Goal: Task Accomplishment & Management: Use online tool/utility

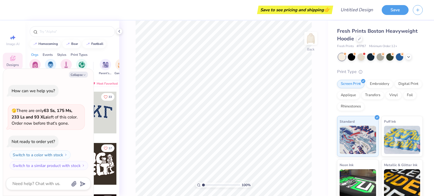
click at [77, 79] on div "Collapse How can we help you? 🫣 There are only 63 Ss, 175 Ms, 233 Ls and 93 XLs…" at bounding box center [48, 132] width 90 height 127
click at [75, 74] on button "Collapse" at bounding box center [78, 75] width 19 height 6
type textarea "x"
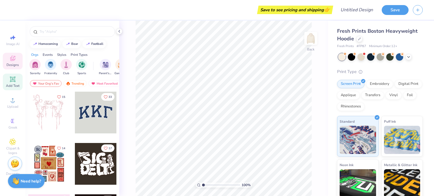
click at [11, 77] on icon at bounding box center [12, 79] width 5 height 5
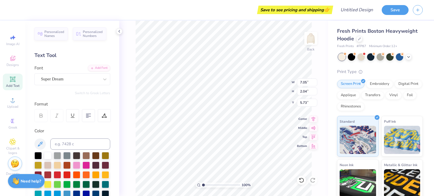
scroll to position [5, 1]
type textarea "1895"
type input "6.33"
type input "2.05"
click at [88, 78] on div "Super Dream" at bounding box center [69, 79] width 59 height 9
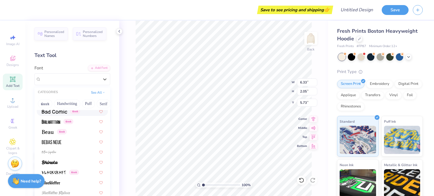
scroll to position [246, 0]
click at [55, 133] on div "Greek" at bounding box center [54, 132] width 25 height 6
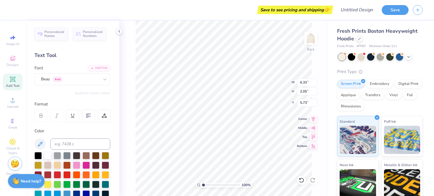
type input "6.22"
type input "2.47"
type input "5.51"
click at [58, 80] on div "Beau Greek" at bounding box center [69, 79] width 59 height 9
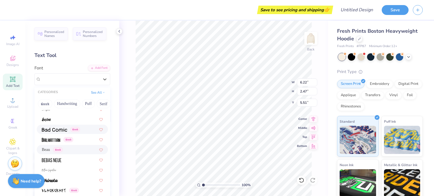
scroll to position [228, 0]
click at [45, 133] on div "Greek" at bounding box center [72, 129] width 71 height 9
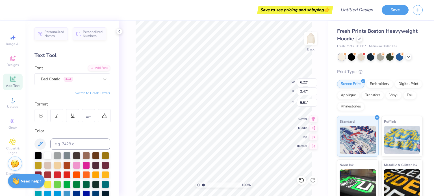
type input "6.48"
type input "2.13"
type input "5.69"
click at [48, 76] on div "Bad Comic Greek" at bounding box center [69, 79] width 59 height 9
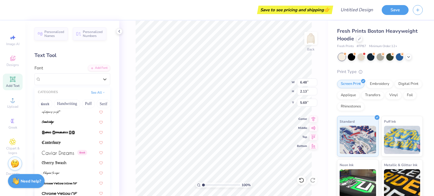
scroll to position [581, 0]
click at [64, 156] on div "Greek" at bounding box center [72, 152] width 71 height 9
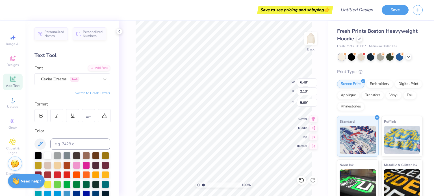
type input "6.19"
type input "2.35"
type input "5.58"
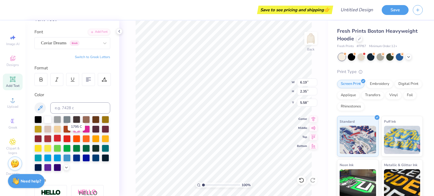
scroll to position [37, 0]
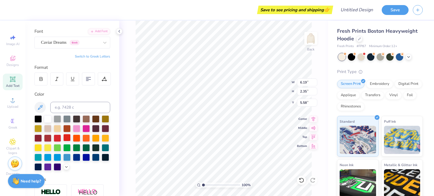
click at [71, 137] on div at bounding box center [66, 137] width 7 height 7
click at [39, 104] on icon at bounding box center [40, 107] width 7 height 7
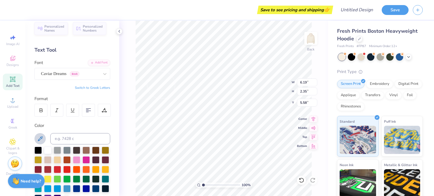
scroll to position [0, 0]
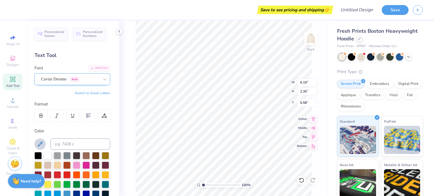
click at [56, 79] on div "Caviar Dreams Greek" at bounding box center [69, 79] width 59 height 9
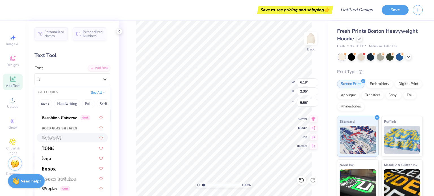
scroll to position [470, 0]
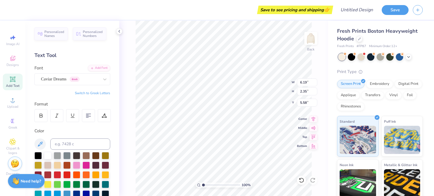
type input "9.98"
type input "3.78"
type input "4.86"
click at [89, 80] on div "Caviar Dreams Greek" at bounding box center [69, 79] width 59 height 9
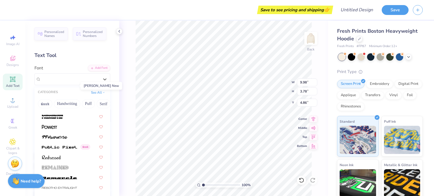
scroll to position [2447, 0]
click at [71, 104] on button "Handwriting" at bounding box center [67, 103] width 26 height 9
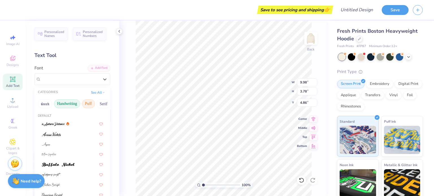
click at [92, 102] on button "Puff" at bounding box center [88, 103] width 13 height 9
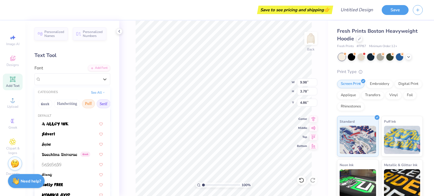
click at [104, 103] on button "Serif" at bounding box center [104, 103] width 14 height 9
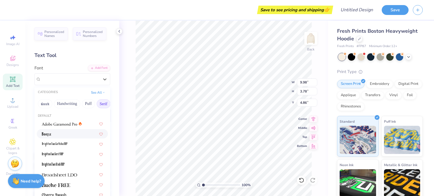
scroll to position [23, 0]
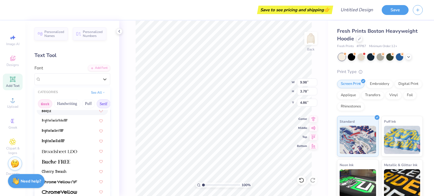
click at [49, 101] on button "Greek" at bounding box center [45, 103] width 14 height 9
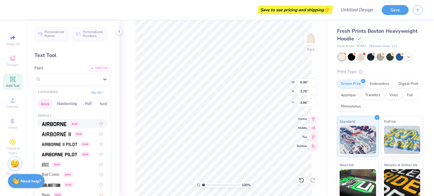
click at [53, 123] on img at bounding box center [54, 124] width 25 height 4
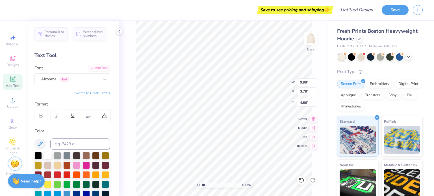
type input "9.82"
type input "3.44"
type input "5.03"
click at [71, 78] on div "Airborne Greek" at bounding box center [69, 79] width 59 height 9
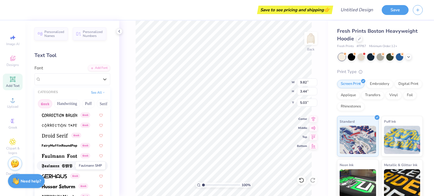
scroll to position [151, 0]
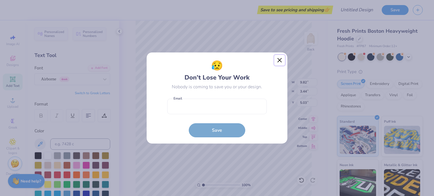
click at [278, 59] on button "Close" at bounding box center [279, 60] width 11 height 11
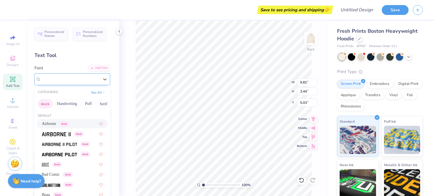
click at [81, 76] on div "Airborne Greek" at bounding box center [70, 79] width 58 height 6
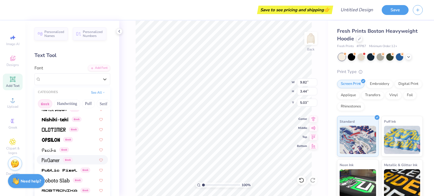
scroll to position [341, 0]
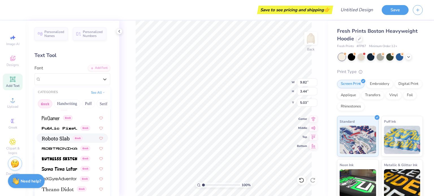
click at [63, 137] on img at bounding box center [56, 139] width 28 height 4
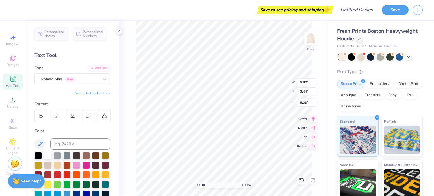
type input "9.16"
type input "3.43"
type input "10.68"
type input "4.01"
type input "4.46"
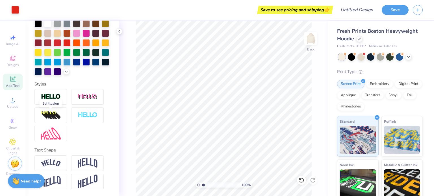
scroll to position [0, 0]
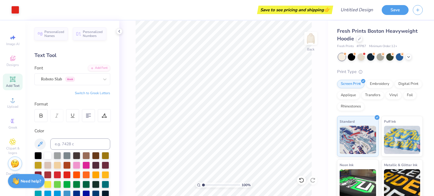
click at [12, 80] on icon at bounding box center [12, 79] width 5 height 5
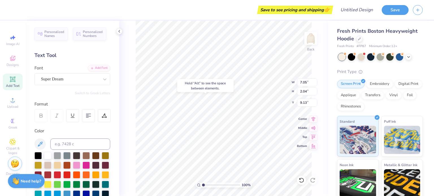
type input "9.13"
type textarea "Tau Theta"
click at [71, 175] on div at bounding box center [66, 174] width 7 height 7
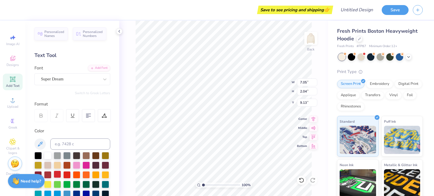
click at [61, 174] on div at bounding box center [57, 174] width 7 height 7
click at [61, 75] on div at bounding box center [70, 79] width 58 height 8
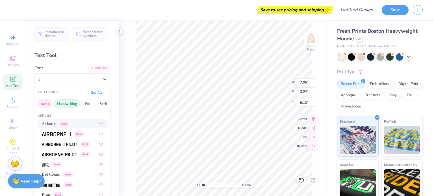
click at [63, 102] on button "Handwriting" at bounding box center [67, 103] width 26 height 9
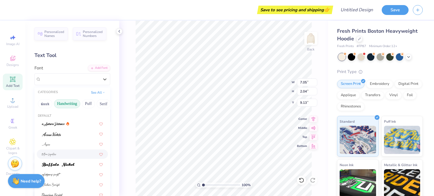
scroll to position [128, 0]
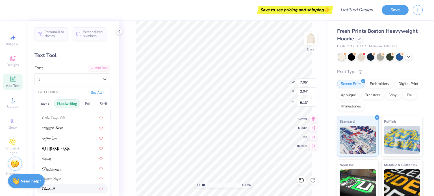
click at [58, 188] on div at bounding box center [72, 189] width 61 height 6
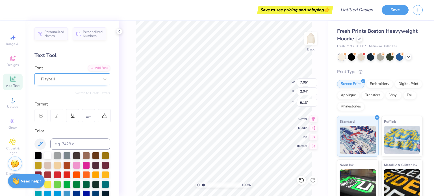
click at [65, 80] on div "Playball" at bounding box center [69, 79] width 59 height 9
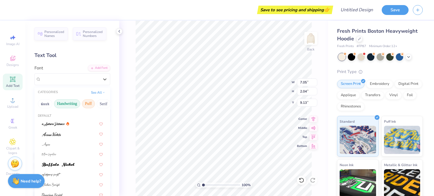
click at [87, 102] on button "Puff" at bounding box center [88, 103] width 13 height 9
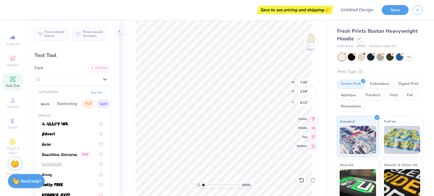
click at [99, 102] on button "Serif" at bounding box center [104, 103] width 14 height 9
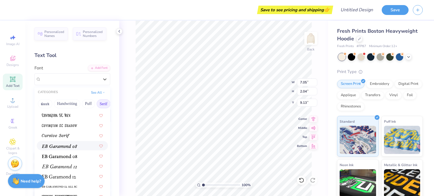
scroll to position [315, 0]
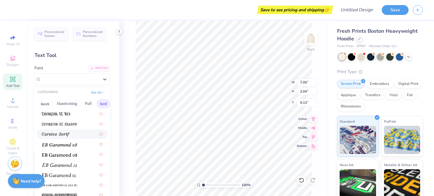
click at [65, 135] on img at bounding box center [56, 135] width 28 height 4
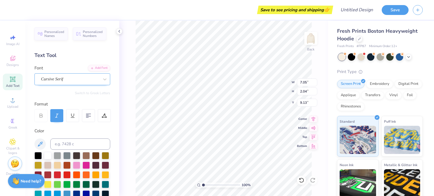
click at [72, 78] on div "Cursive Serif" at bounding box center [69, 79] width 59 height 9
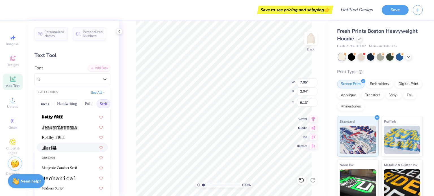
scroll to position [646, 0]
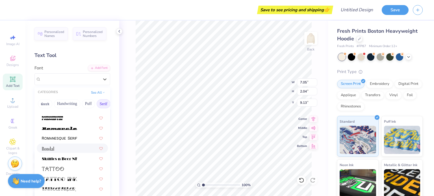
click at [64, 149] on div at bounding box center [72, 148] width 61 height 6
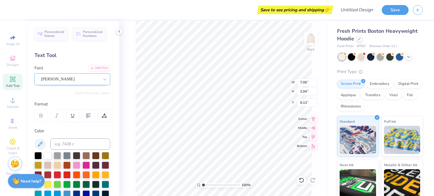
click at [73, 80] on div "[PERSON_NAME]" at bounding box center [69, 79] width 59 height 9
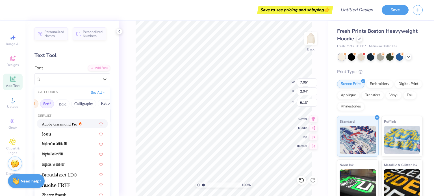
scroll to position [0, 57]
click at [88, 102] on button "Calligraphy" at bounding box center [83, 103] width 25 height 9
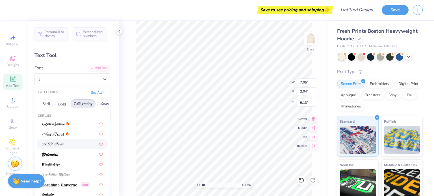
scroll to position [138, 0]
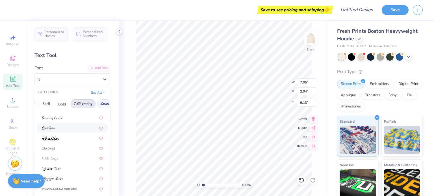
click at [101, 104] on button "Retro" at bounding box center [104, 103] width 15 height 9
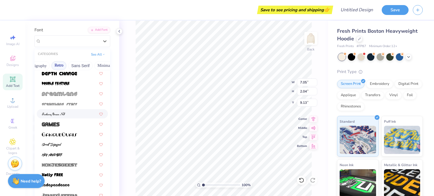
scroll to position [0, 104]
click at [82, 64] on button "Sans Serif" at bounding box center [78, 65] width 25 height 9
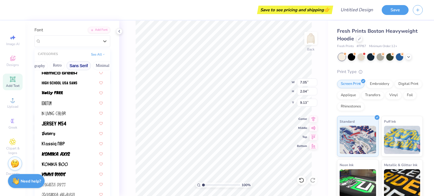
scroll to position [156, 0]
click at [96, 65] on button "Minimal" at bounding box center [103, 65] width 20 height 9
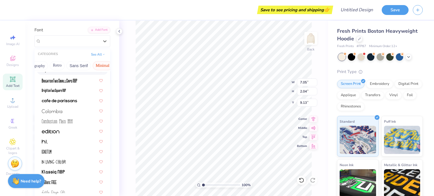
scroll to position [46, 0]
click at [60, 110] on img at bounding box center [52, 111] width 20 height 4
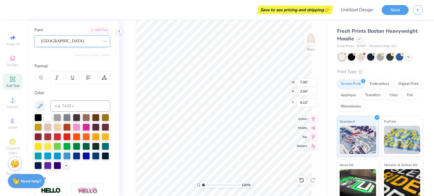
click at [76, 39] on div "[GEOGRAPHIC_DATA]" at bounding box center [69, 41] width 59 height 9
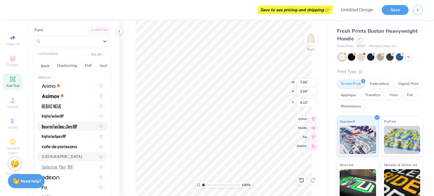
scroll to position [108, 0]
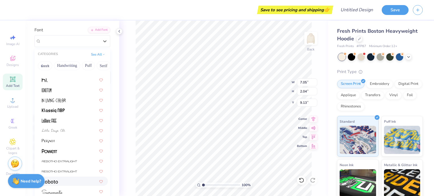
click at [64, 185] on div at bounding box center [72, 181] width 71 height 9
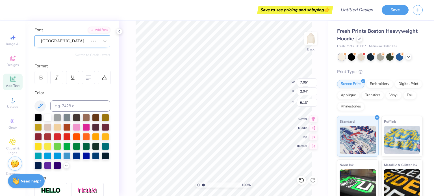
click at [88, 40] on div at bounding box center [93, 41] width 10 height 6
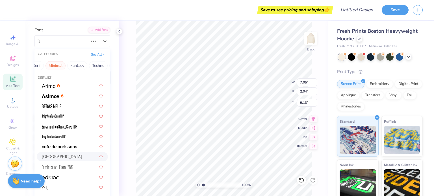
scroll to position [0, 184]
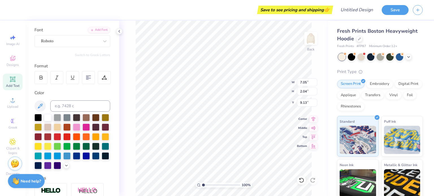
click at [101, 63] on div "Format" at bounding box center [72, 66] width 76 height 6
type input "10.68"
type input "4.01"
type input "4.46"
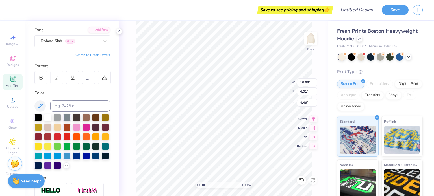
scroll to position [5, 1]
type input "12.86"
type input "2.25"
type input "9.02"
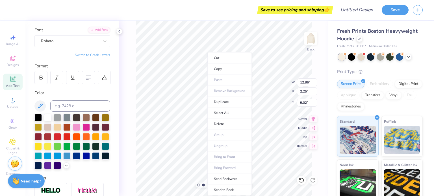
click at [207, 106] on li "Duplicate" at bounding box center [229, 102] width 44 height 11
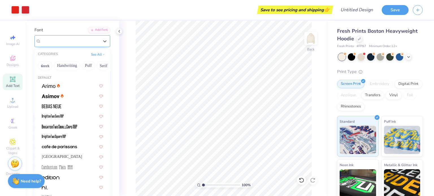
click at [50, 42] on div "Roboto" at bounding box center [69, 41] width 59 height 9
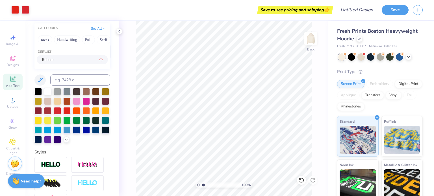
scroll to position [57, 0]
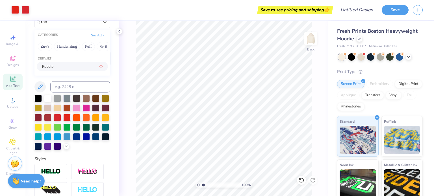
type input "rob"
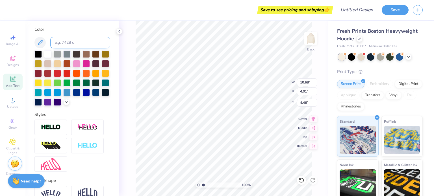
scroll to position [87, 0]
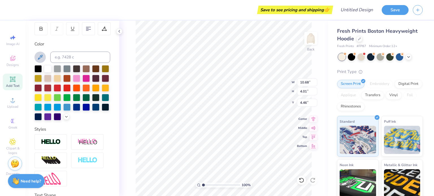
click at [38, 56] on icon at bounding box center [40, 57] width 7 height 7
click at [62, 59] on input at bounding box center [80, 57] width 60 height 11
click at [36, 52] on button at bounding box center [39, 57] width 11 height 11
click at [38, 54] on icon at bounding box center [40, 57] width 7 height 7
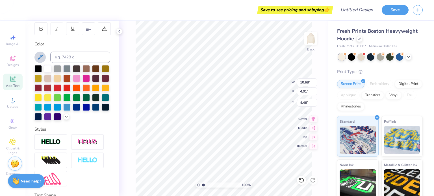
click at [38, 54] on icon at bounding box center [40, 57] width 7 height 7
drag, startPoint x: 38, startPoint y: 54, endPoint x: 59, endPoint y: 74, distance: 28.2
click at [59, 74] on div "Color" at bounding box center [72, 81] width 76 height 80
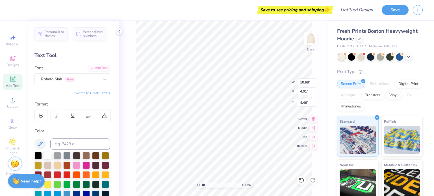
scroll to position [5, 1]
type input "5.46"
type input "0.96"
type input "11.32"
type input "10.68"
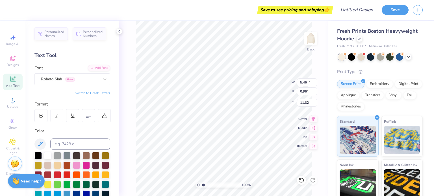
type input "4.01"
type input "4.46"
type input "5.46"
type input "0.96"
type input "11.32"
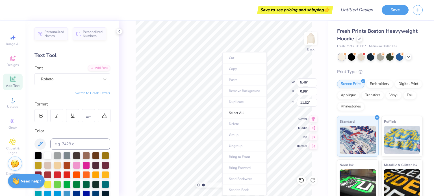
click at [222, 102] on body "Save to see pricing and shipping 👉 Design Title Save Image AI Designs Add Text …" at bounding box center [217, 98] width 434 height 196
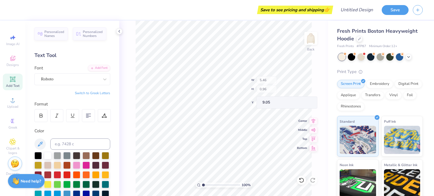
type input "9.05"
type input "9.35"
type input "5.46"
type input "0.96"
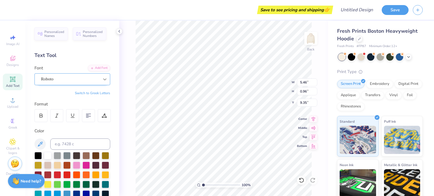
type input "9.35"
click at [80, 77] on div "Roboto" at bounding box center [69, 79] width 59 height 9
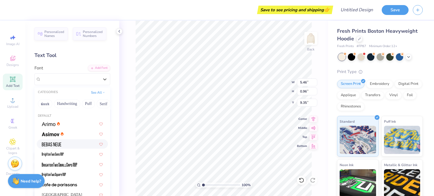
scroll to position [108, 0]
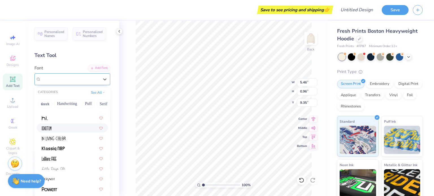
click at [57, 77] on div "Roboto" at bounding box center [70, 79] width 58 height 6
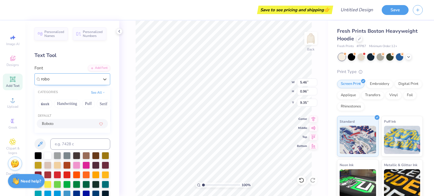
type input "robo"
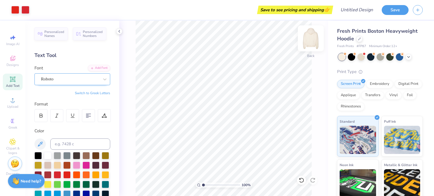
click at [311, 41] on img at bounding box center [310, 38] width 23 height 23
click at [12, 98] on icon at bounding box center [12, 100] width 7 height 7
click at [18, 101] on div "Upload" at bounding box center [13, 103] width 20 height 17
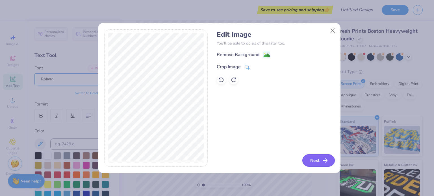
click at [319, 157] on button "Next" at bounding box center [318, 160] width 32 height 12
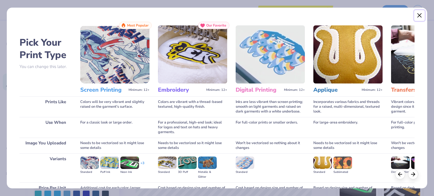
click at [416, 14] on button "Close" at bounding box center [419, 15] width 11 height 11
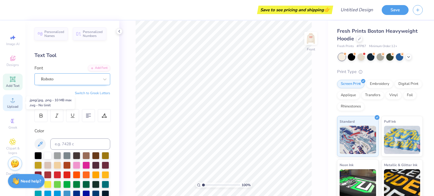
click at [12, 102] on circle at bounding box center [12, 102] width 3 height 3
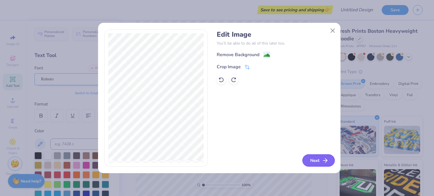
click at [322, 159] on icon "button" at bounding box center [325, 160] width 7 height 7
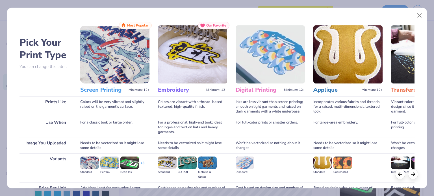
click at [96, 73] on img at bounding box center [114, 54] width 69 height 58
click at [101, 90] on h3 "Screen Printing" at bounding box center [103, 89] width 46 height 7
click at [112, 62] on img at bounding box center [114, 54] width 69 height 58
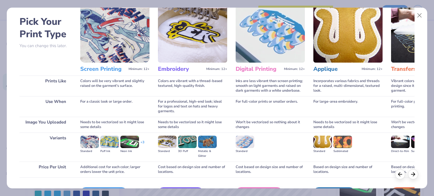
scroll to position [57, 0]
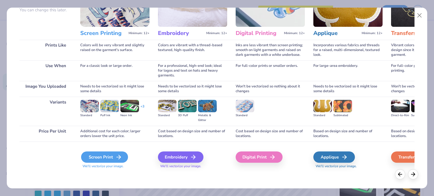
click at [108, 154] on div "Screen Print" at bounding box center [104, 157] width 47 height 11
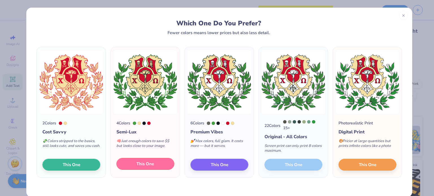
click at [145, 164] on span "This One" at bounding box center [145, 164] width 18 height 6
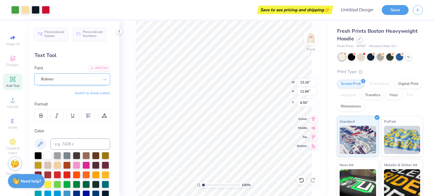
type input "6.55"
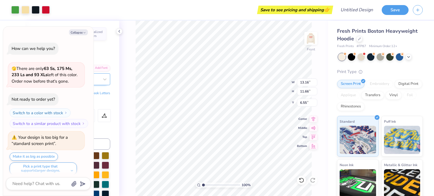
scroll to position [4, 0]
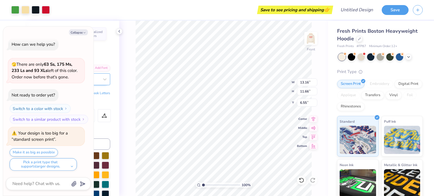
type textarea "x"
type input "7.36"
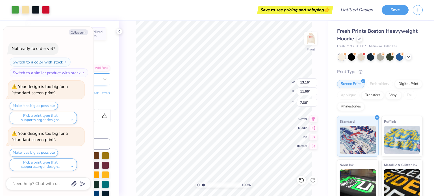
type textarea "x"
type input "6.70"
click at [308, 41] on img at bounding box center [310, 38] width 23 height 23
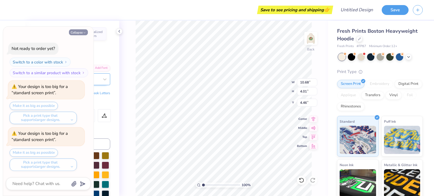
click at [82, 33] on button "Collapse" at bounding box center [78, 32] width 19 height 6
type textarea "x"
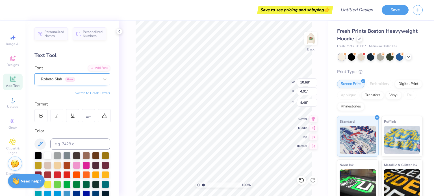
scroll to position [5, 1]
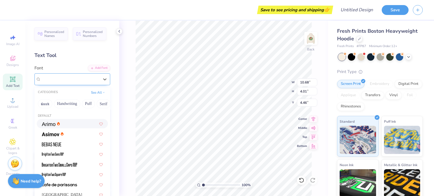
click at [62, 76] on div "Roboto Slab Greek" at bounding box center [69, 79] width 59 height 9
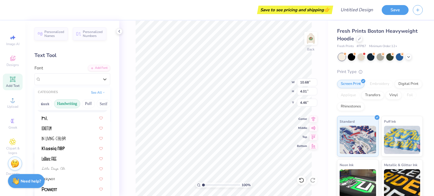
click at [64, 106] on button "Handwriting" at bounding box center [67, 103] width 26 height 9
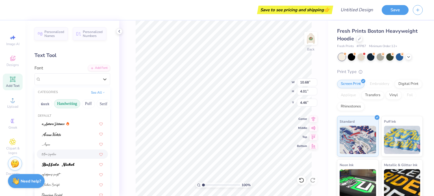
scroll to position [128, 0]
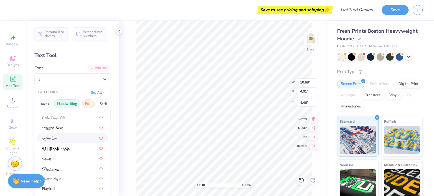
click at [88, 101] on button "Puff" at bounding box center [88, 103] width 13 height 9
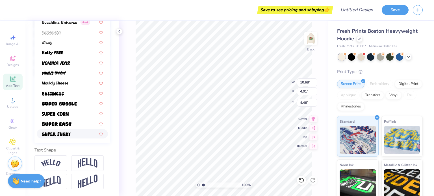
scroll to position [0, 0]
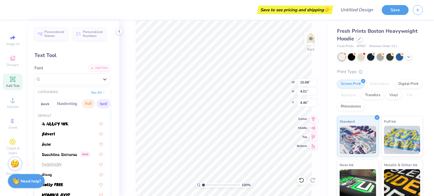
click at [104, 102] on button "Serif" at bounding box center [104, 103] width 14 height 9
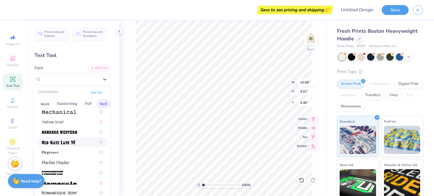
scroll to position [646, 0]
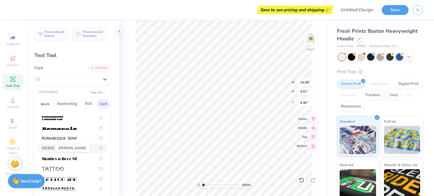
click at [51, 147] on span "[PERSON_NAME]" at bounding box center [57, 148] width 31 height 6
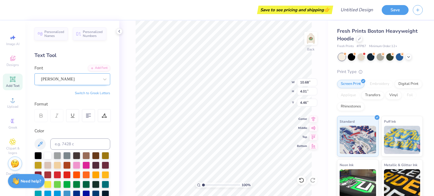
click at [72, 75] on div at bounding box center [70, 79] width 58 height 8
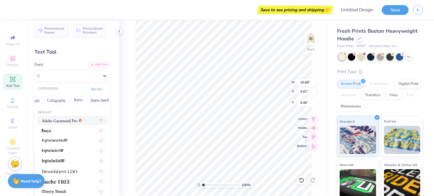
scroll to position [0, 85]
click at [98, 100] on button "Sans Serif" at bounding box center [98, 100] width 25 height 9
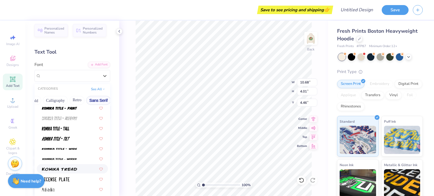
scroll to position [453, 0]
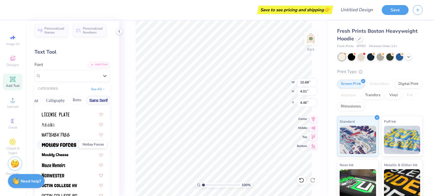
click at [66, 146] on img at bounding box center [59, 145] width 34 height 4
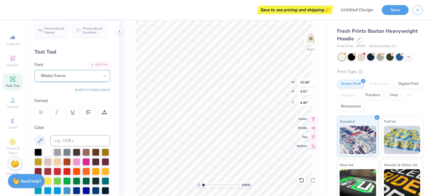
click at [73, 71] on div "Motley Forces" at bounding box center [69, 75] width 59 height 9
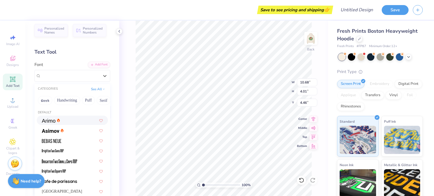
click at [55, 118] on span at bounding box center [49, 120] width 14 height 6
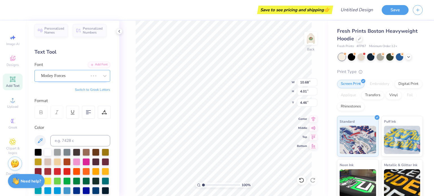
click at [71, 76] on div "Motley Forces" at bounding box center [64, 75] width 48 height 9
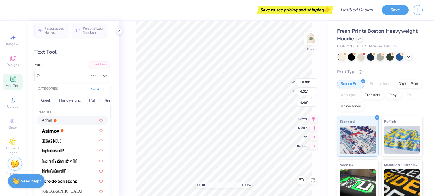
click at [69, 121] on div "Arimo" at bounding box center [72, 120] width 61 height 6
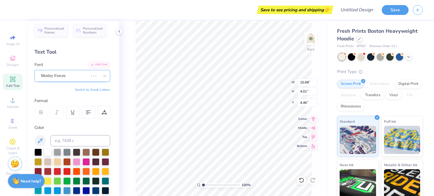
click at [70, 79] on div "Motley Forces" at bounding box center [64, 75] width 48 height 9
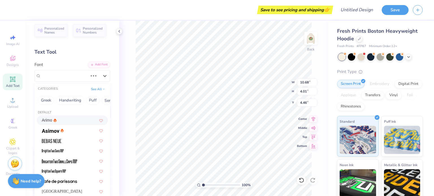
click at [79, 120] on div "Arimo" at bounding box center [72, 120] width 61 height 6
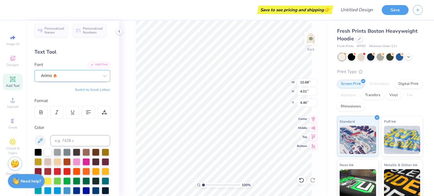
click at [78, 76] on div "Arimo" at bounding box center [69, 75] width 59 height 9
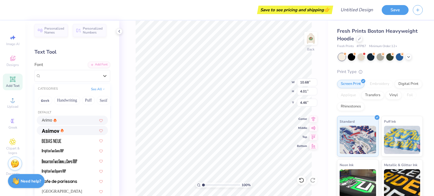
click at [75, 132] on div at bounding box center [72, 131] width 61 height 6
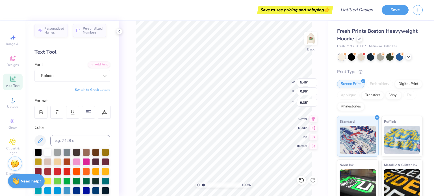
scroll to position [5, 1]
click at [93, 76] on div "Roboto" at bounding box center [69, 75] width 59 height 9
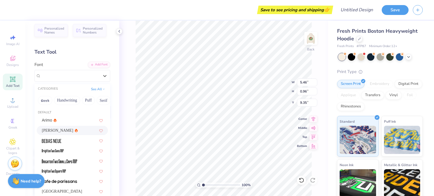
click at [76, 133] on div "[PERSON_NAME]" at bounding box center [72, 131] width 61 height 6
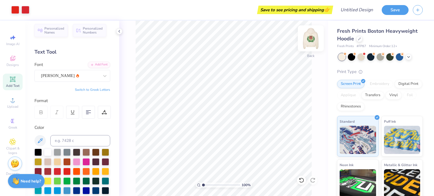
click at [307, 36] on img at bounding box center [310, 38] width 23 height 23
click at [307, 36] on img at bounding box center [310, 38] width 11 height 11
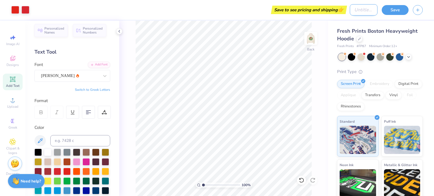
click at [352, 10] on input "Design Title" at bounding box center [363, 9] width 28 height 11
type input "Initiation"
click at [387, 6] on button "Save" at bounding box center [394, 9] width 27 height 10
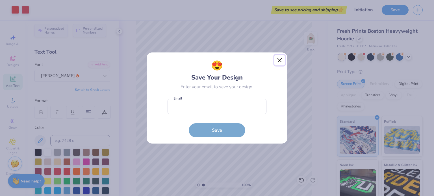
click at [278, 58] on button "Close" at bounding box center [279, 60] width 11 height 11
